Goal: Information Seeking & Learning: Learn about a topic

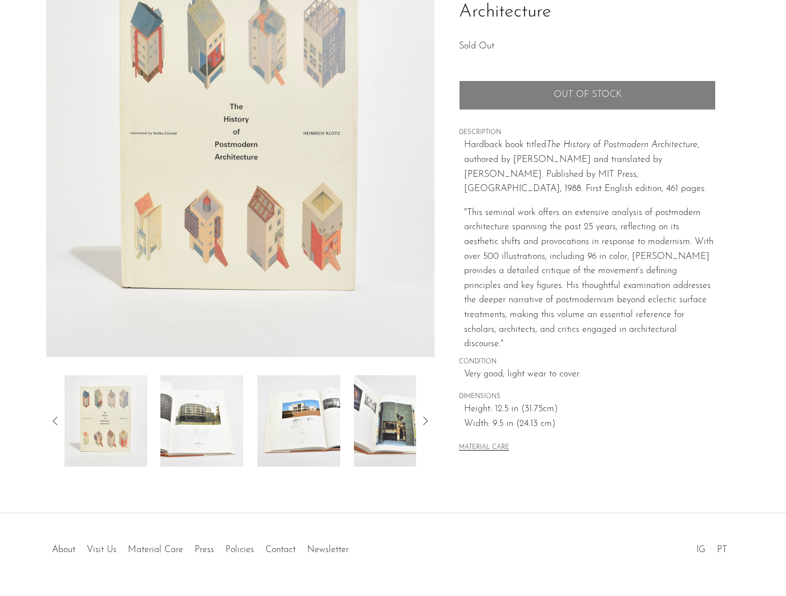
scroll to position [146, 0]
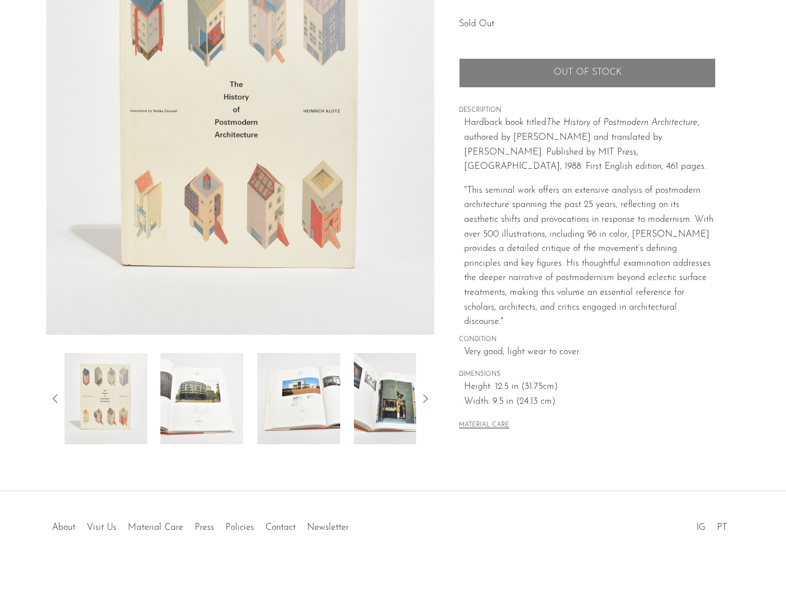
click at [211, 385] on img at bounding box center [201, 398] width 83 height 91
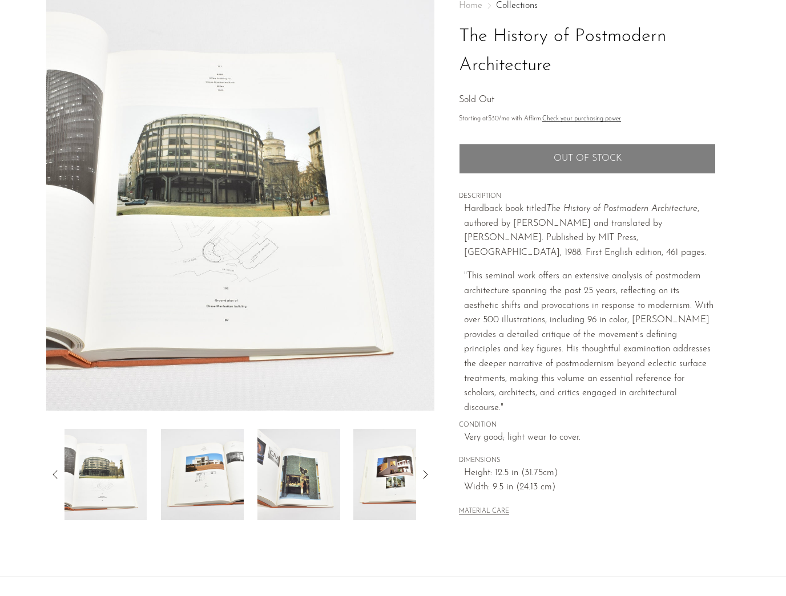
scroll to position [67, 0]
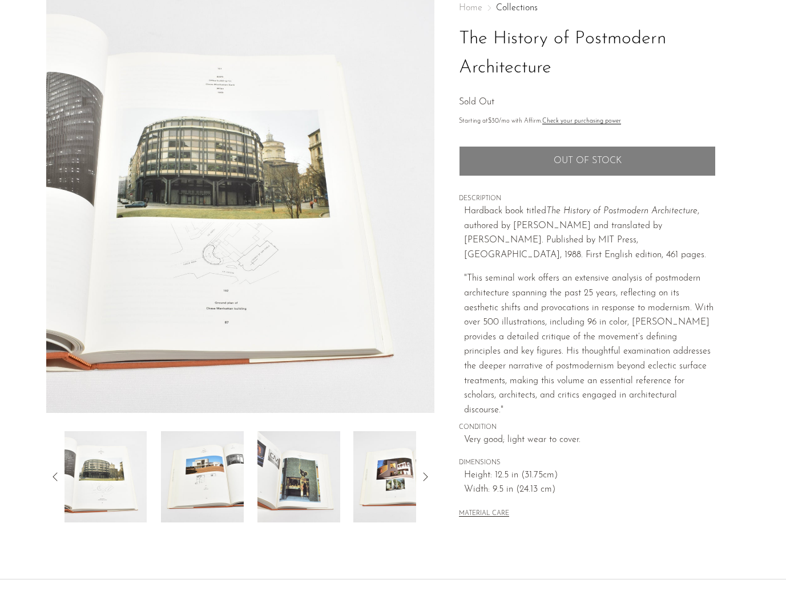
click at [423, 475] on icon at bounding box center [425, 477] width 14 height 14
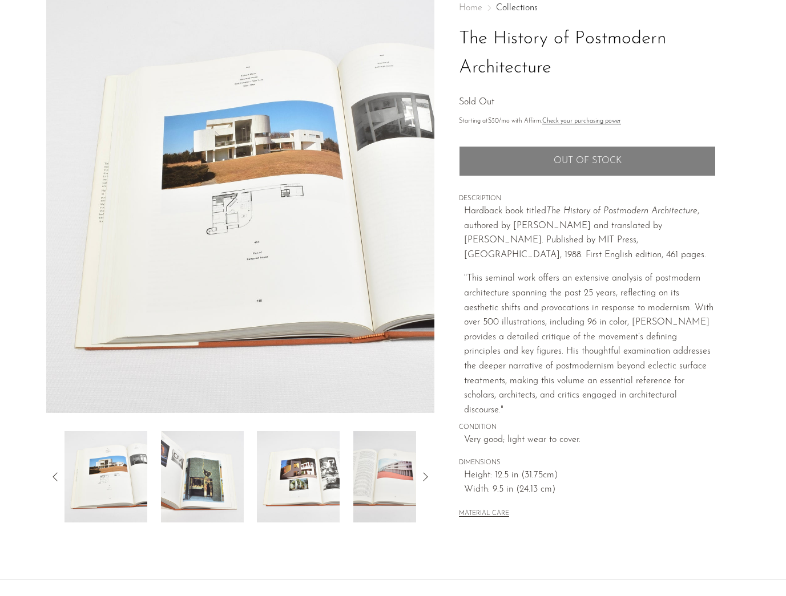
click at [433, 482] on div at bounding box center [240, 476] width 389 height 91
click at [424, 478] on icon at bounding box center [425, 477] width 14 height 14
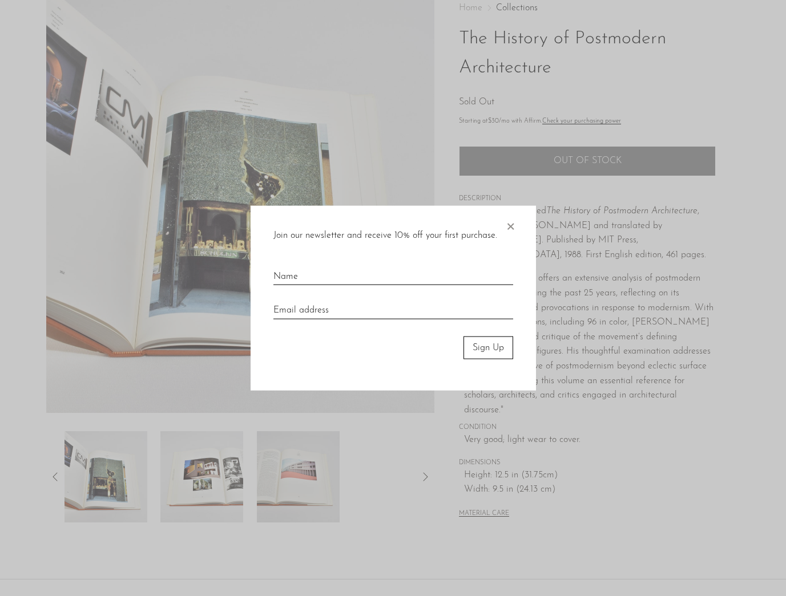
click at [424, 478] on div at bounding box center [393, 298] width 786 height 596
click at [513, 222] on span "×" at bounding box center [509, 223] width 11 height 37
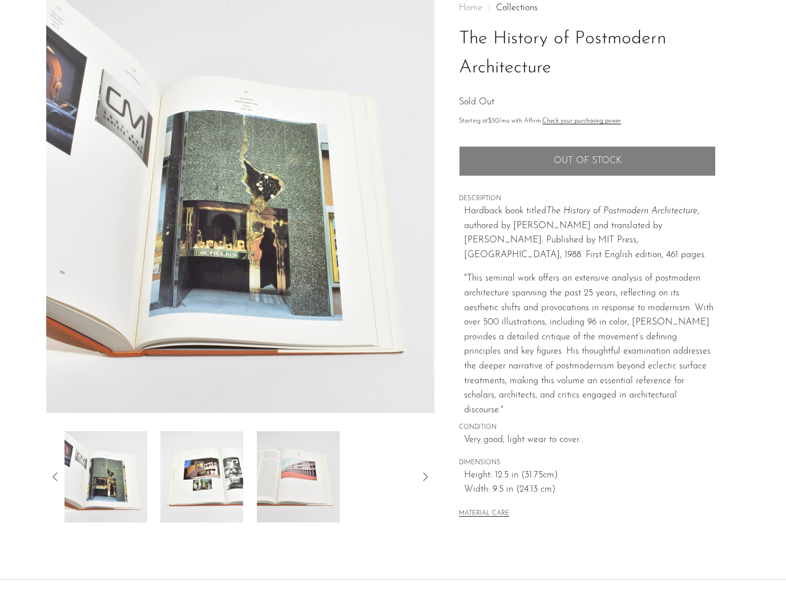
click at [274, 472] on img at bounding box center [298, 476] width 83 height 91
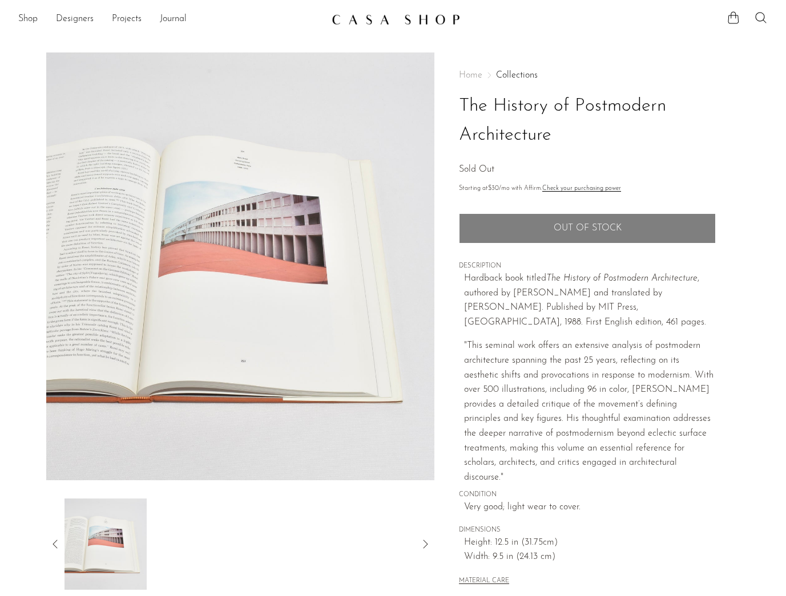
scroll to position [0, 0]
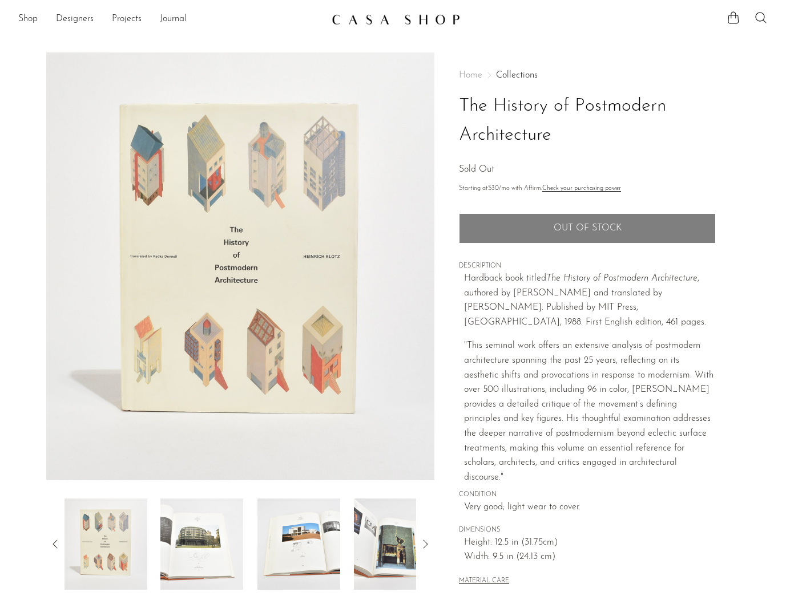
click at [204, 533] on img at bounding box center [201, 544] width 83 height 91
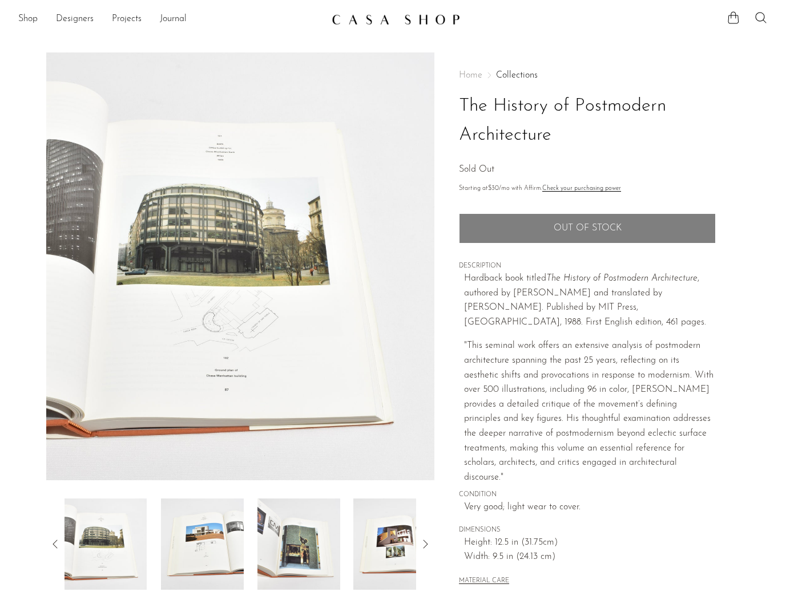
click at [204, 533] on img at bounding box center [202, 544] width 83 height 91
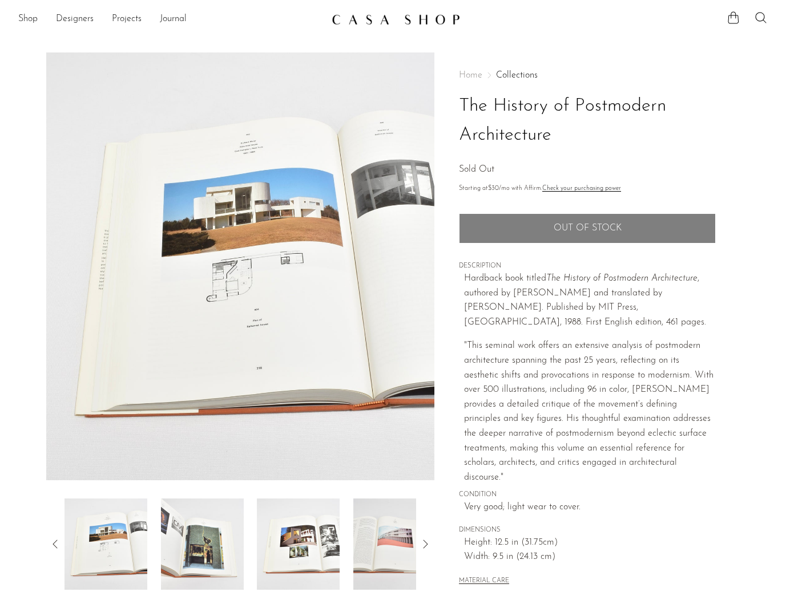
click at [195, 539] on img at bounding box center [201, 544] width 83 height 91
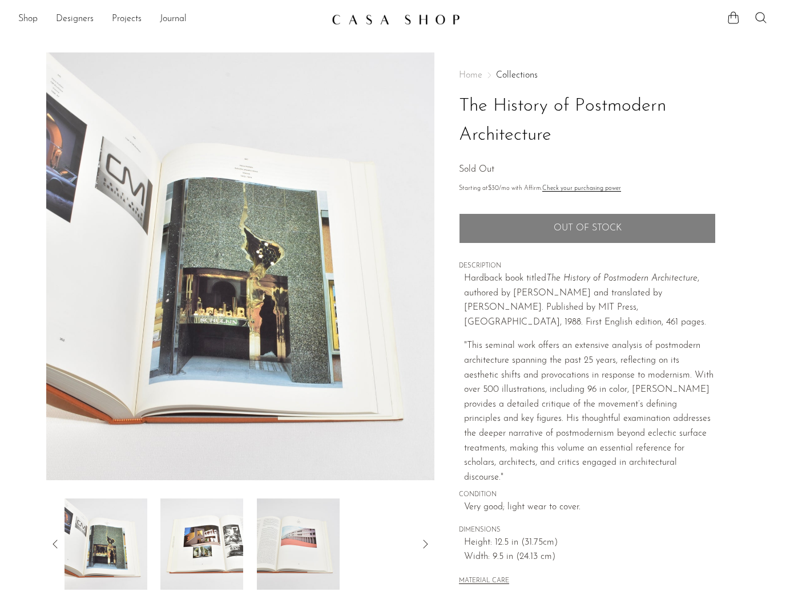
click at [195, 539] on img at bounding box center [201, 544] width 83 height 91
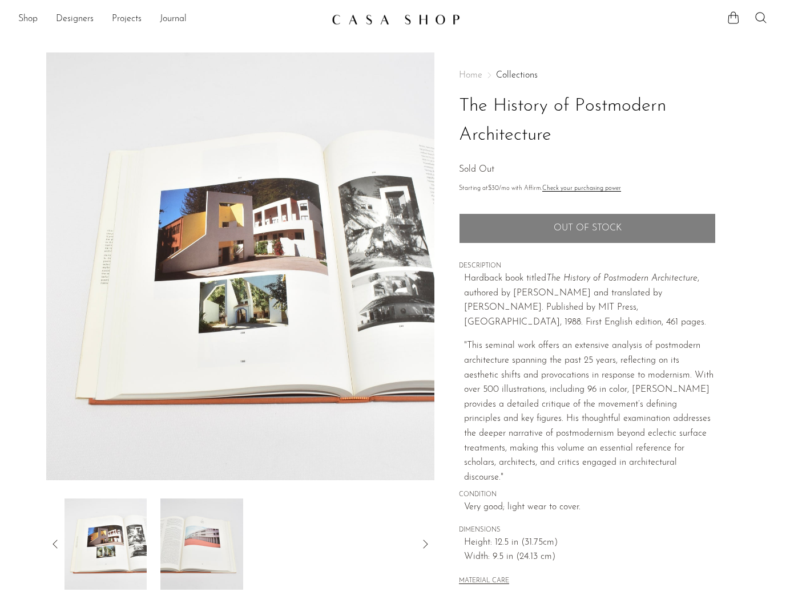
click at [210, 541] on img at bounding box center [201, 544] width 83 height 91
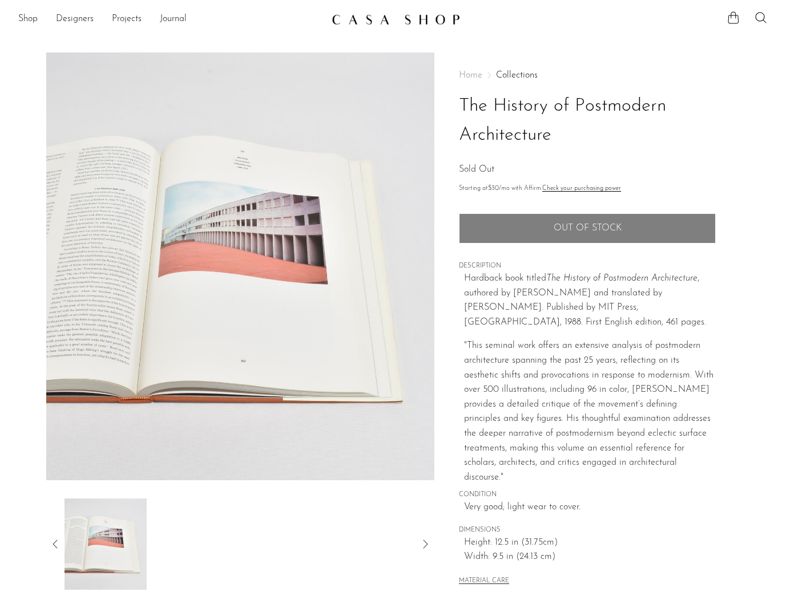
click at [57, 540] on icon at bounding box center [56, 545] width 14 height 14
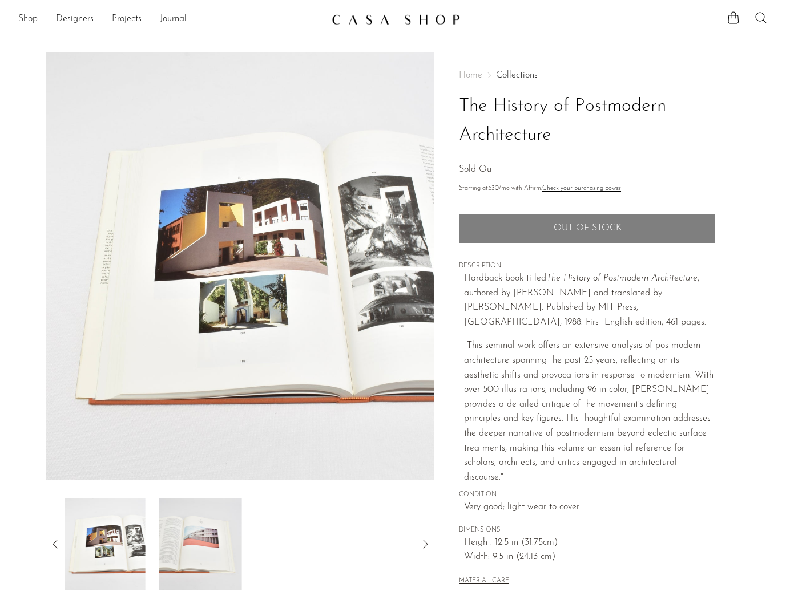
click at [57, 540] on icon at bounding box center [56, 545] width 14 height 14
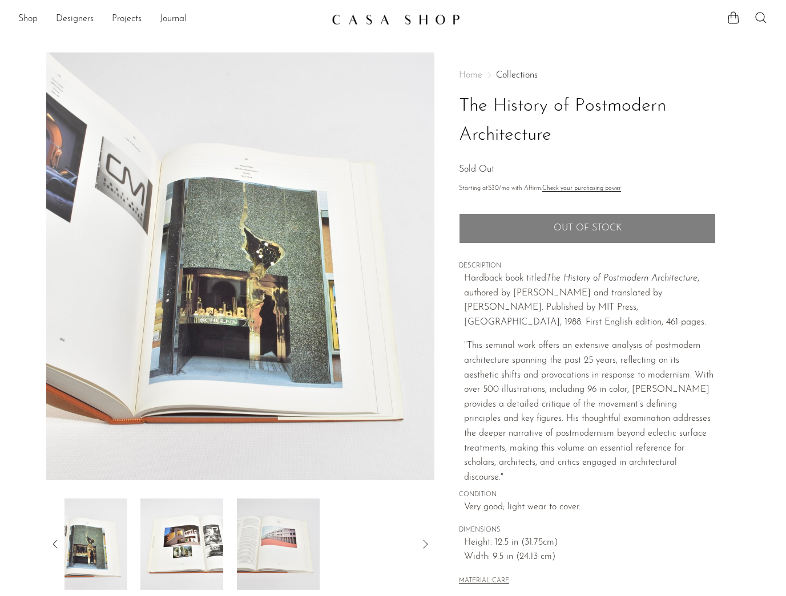
click at [57, 540] on icon at bounding box center [56, 545] width 14 height 14
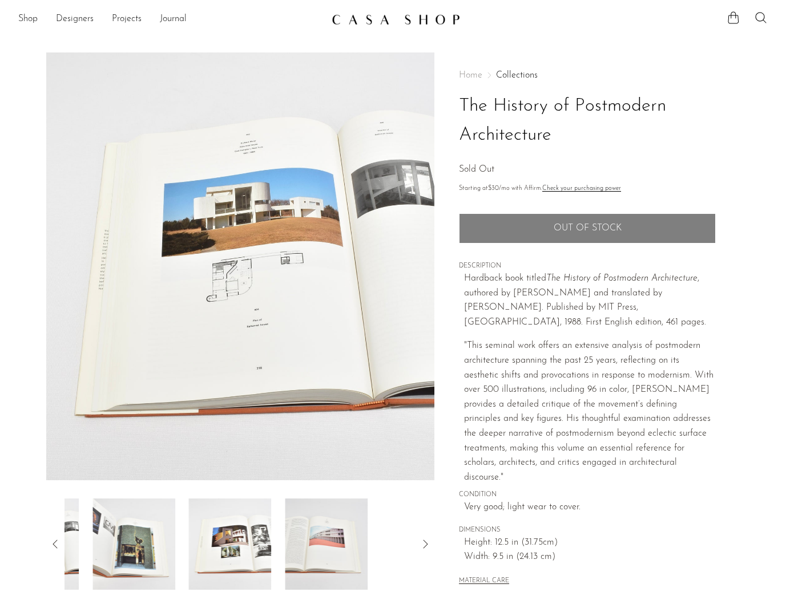
click at [57, 540] on icon at bounding box center [56, 545] width 14 height 14
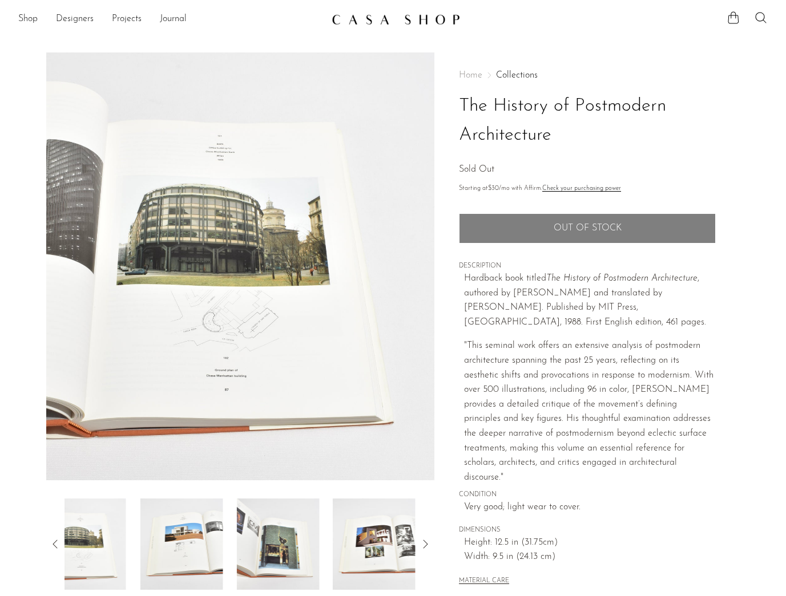
click at [57, 540] on icon at bounding box center [56, 545] width 14 height 14
